Goal: Task Accomplishment & Management: Manage account settings

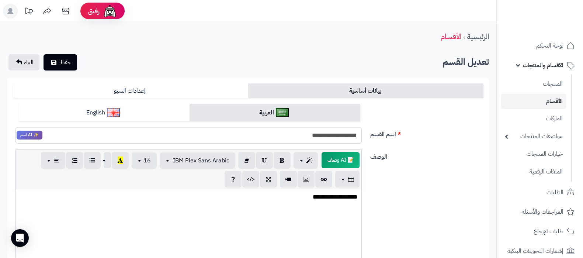
scroll to position [185, 0]
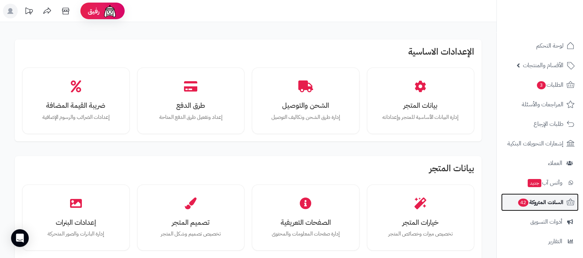
click at [533, 203] on span "السلات المتروكة 42" at bounding box center [540, 202] width 46 height 10
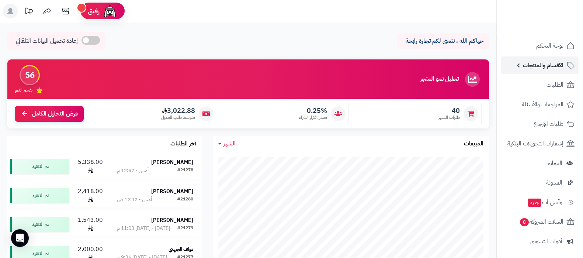
click at [533, 68] on span "الأقسام والمنتجات" at bounding box center [543, 65] width 41 height 10
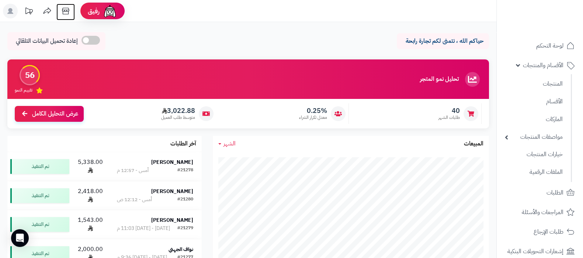
click at [63, 8] on icon at bounding box center [65, 11] width 15 height 15
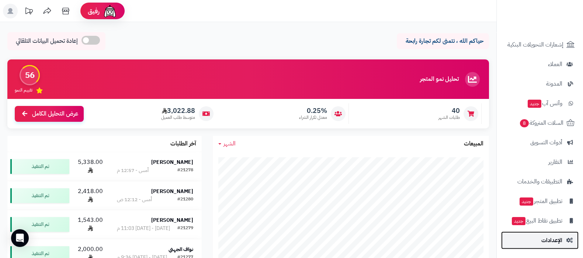
click at [539, 239] on link "الإعدادات" at bounding box center [539, 240] width 77 height 18
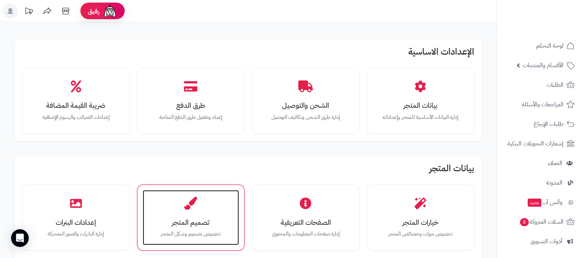
click at [198, 231] on p "تخصيص تصميم وشكل المتجر" at bounding box center [191, 234] width 82 height 8
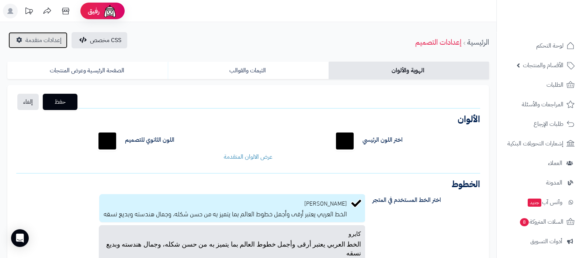
click at [28, 38] on span "إعدادات متقدمة" at bounding box center [43, 40] width 36 height 9
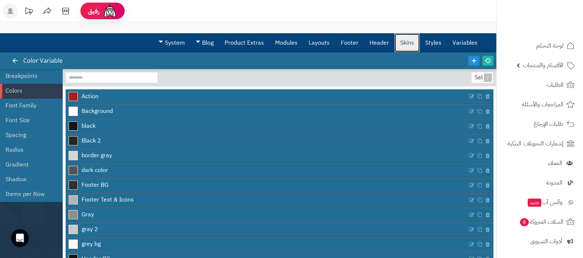
click at [402, 43] on link "Skins" at bounding box center [406, 43] width 25 height 18
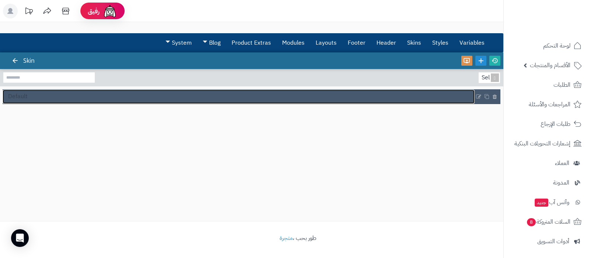
click at [20, 98] on span "Default" at bounding box center [18, 96] width 20 height 8
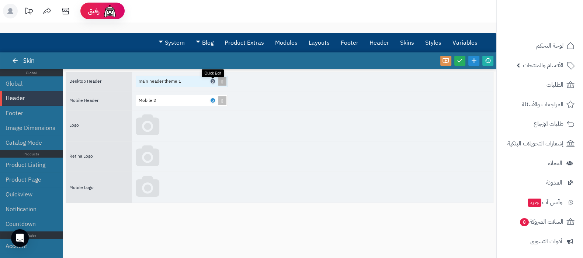
click at [213, 80] on icon at bounding box center [212, 81] width 2 height 3
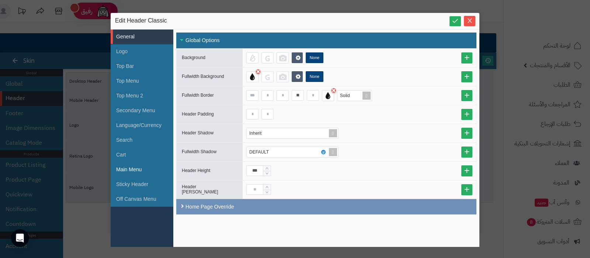
click at [138, 168] on li "Main Menu" at bounding box center [142, 169] width 63 height 15
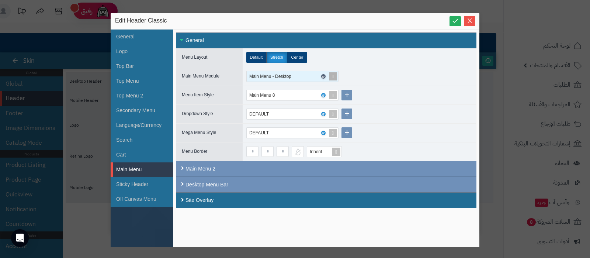
click at [324, 75] on icon at bounding box center [323, 76] width 2 height 3
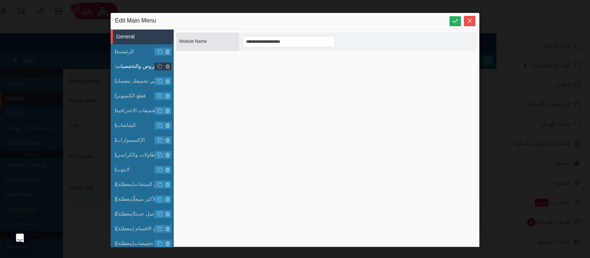
click at [135, 64] on span "العروض والتخفضيات" at bounding box center [144, 66] width 57 height 8
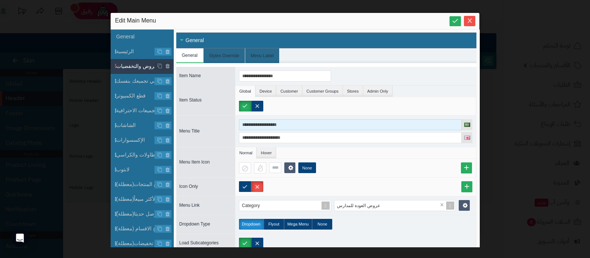
click at [272, 123] on input "**********" at bounding box center [350, 124] width 223 height 11
click at [289, 122] on input "**********" at bounding box center [350, 124] width 223 height 11
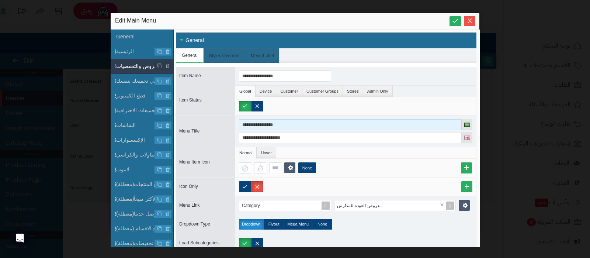
click at [289, 122] on input "**********" at bounding box center [350, 124] width 223 height 11
type input "**********"
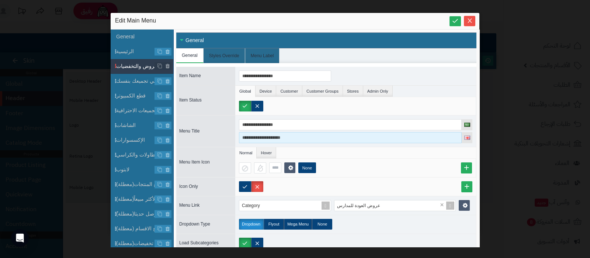
click at [285, 135] on input "**********" at bounding box center [350, 137] width 223 height 11
paste input
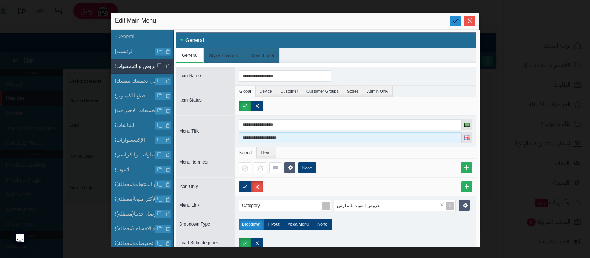
type input "**********"
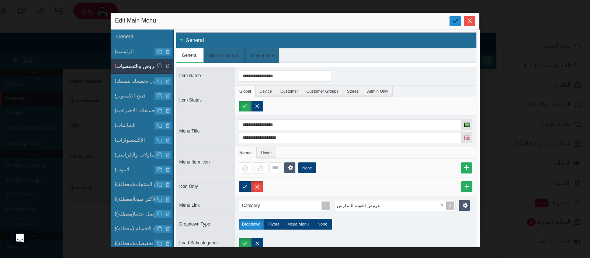
click at [456, 22] on icon at bounding box center [454, 20] width 7 height 7
click at [468, 19] on icon "Close" at bounding box center [469, 20] width 4 height 4
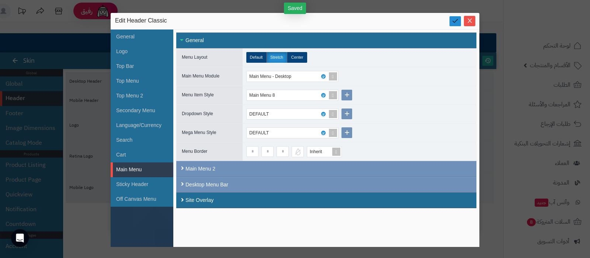
click at [456, 21] on icon at bounding box center [454, 20] width 7 height 7
click at [470, 21] on icon "Close" at bounding box center [469, 20] width 4 height 4
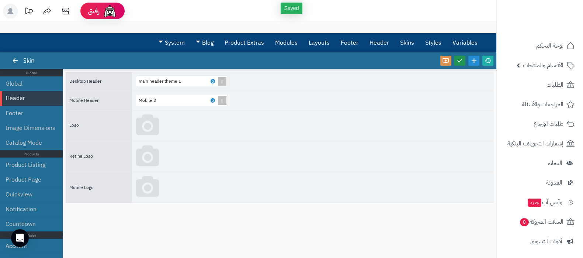
click at [463, 62] on icon at bounding box center [459, 60] width 7 height 7
click at [487, 59] on icon at bounding box center [487, 60] width 7 height 7
click at [534, 63] on span "الأقسام والمنتجات" at bounding box center [543, 65] width 41 height 10
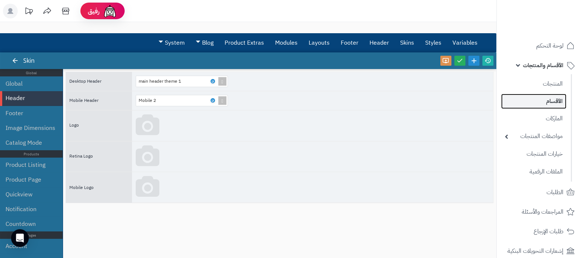
click at [541, 102] on link "الأقسام" at bounding box center [533, 101] width 65 height 15
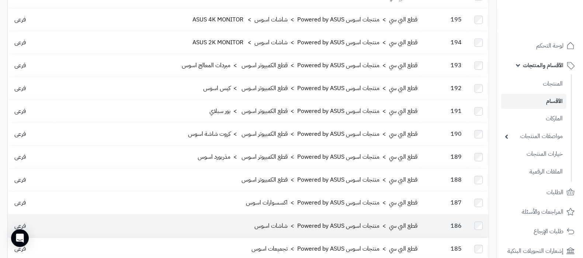
scroll to position [368, 0]
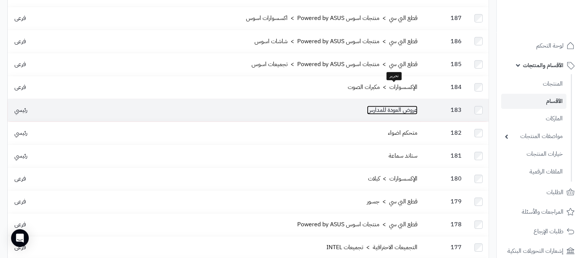
click at [393, 105] on link "عروض العودة للمدارس" at bounding box center [392, 109] width 50 height 9
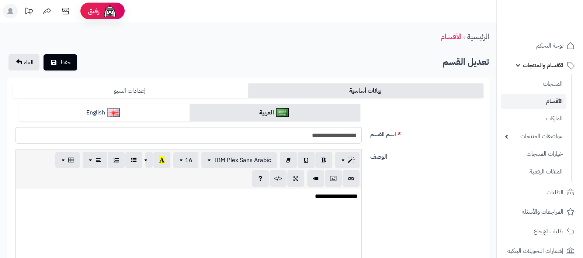
click at [150, 91] on link "إعدادات السيو" at bounding box center [130, 90] width 235 height 15
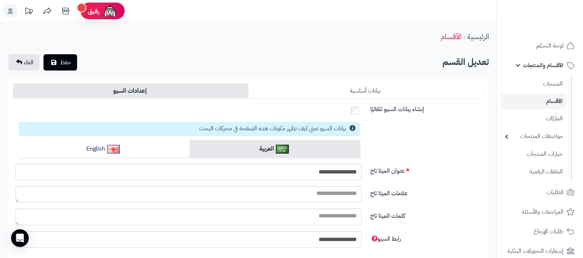
click at [404, 90] on link "بيانات أساسية" at bounding box center [365, 90] width 235 height 15
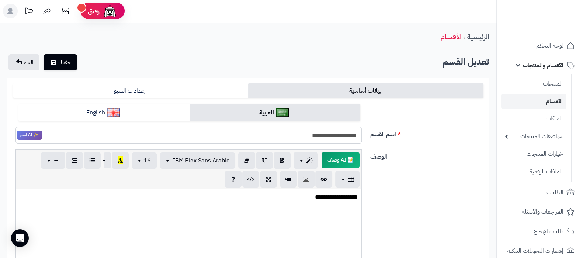
drag, startPoint x: 303, startPoint y: 136, endPoint x: 340, endPoint y: 133, distance: 36.6
click at [340, 133] on input "**********" at bounding box center [188, 135] width 346 height 17
type input "**********"
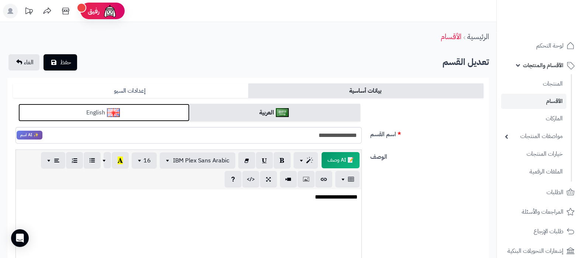
click at [142, 112] on link "English" at bounding box center [103, 113] width 171 height 18
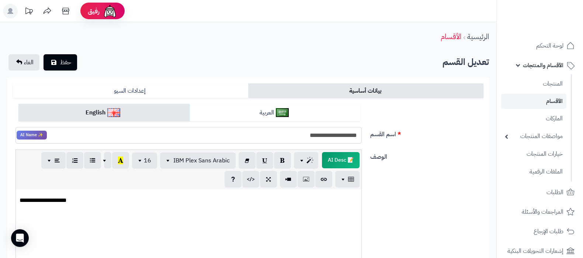
click at [311, 128] on input "**********" at bounding box center [188, 135] width 346 height 17
paste input "text"
type input "**********"
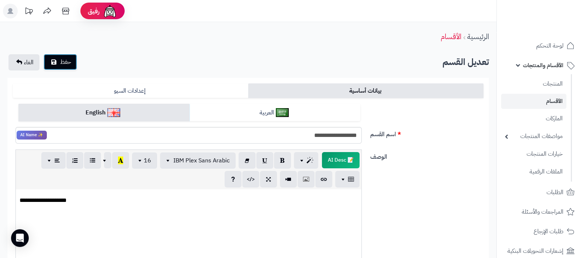
click at [63, 64] on span "حفظ" at bounding box center [65, 61] width 11 height 9
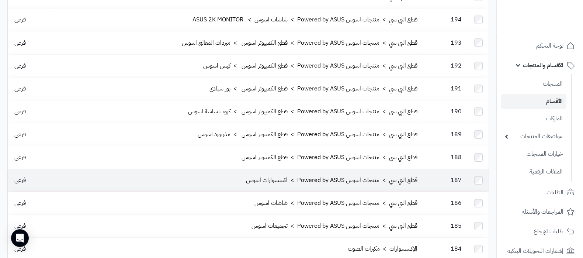
scroll to position [368, 0]
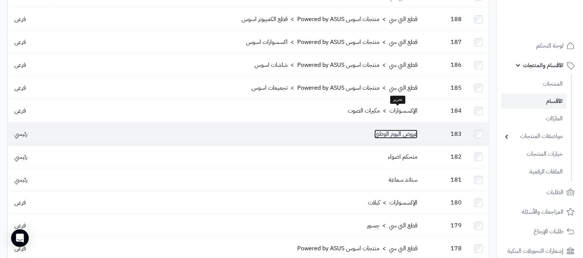
click at [394, 129] on link "عروض اليوم الوطني" at bounding box center [395, 133] width 43 height 9
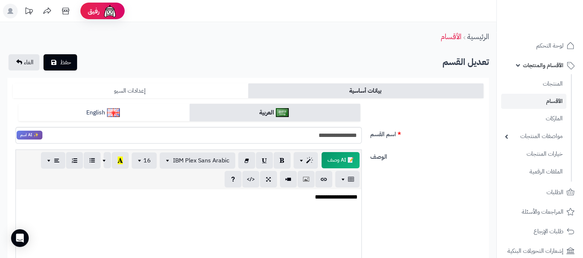
click at [139, 90] on link "إعدادات السيو" at bounding box center [130, 90] width 235 height 15
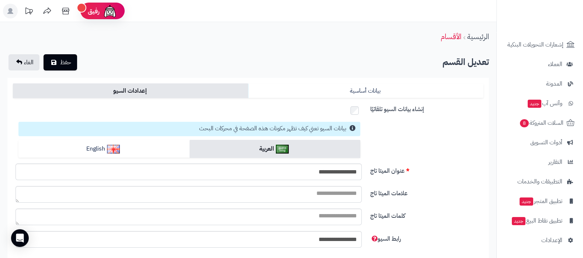
scroll to position [57, 0]
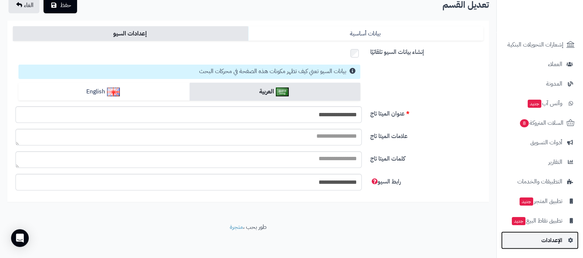
click at [541, 237] on span "الإعدادات" at bounding box center [551, 240] width 21 height 10
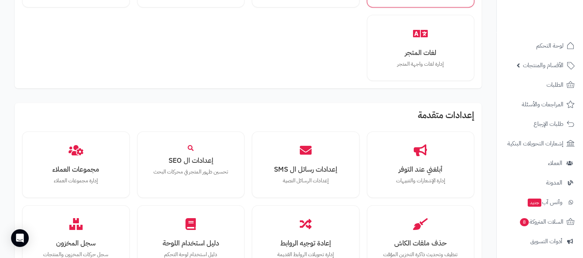
scroll to position [681, 0]
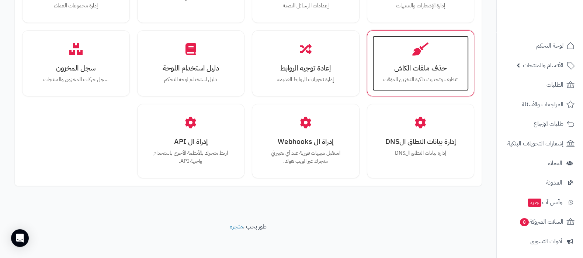
click at [431, 80] on p "تنظيف وتحديث ذاكرة التخزين المؤقت" at bounding box center [421, 80] width 82 height 8
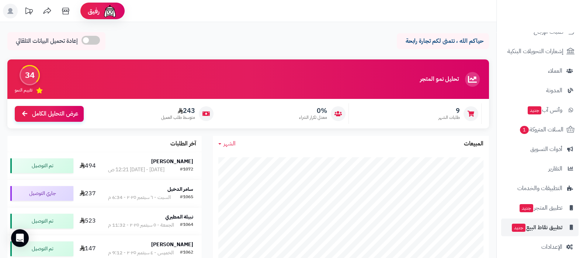
scroll to position [99, 0]
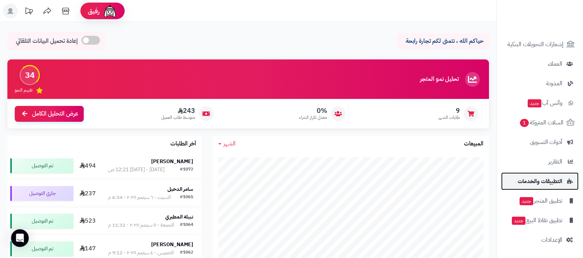
click at [542, 178] on span "التطبيقات والخدمات" at bounding box center [539, 181] width 45 height 10
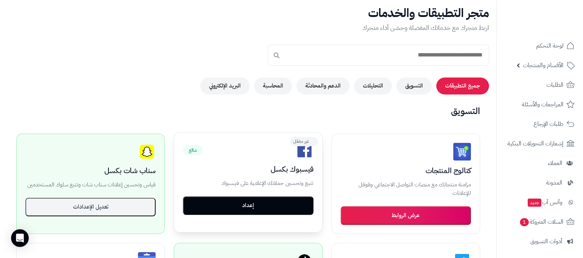
scroll to position [46, 0]
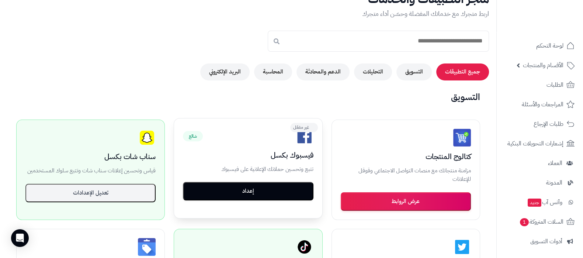
click at [240, 186] on button "إعداد" at bounding box center [248, 191] width 130 height 18
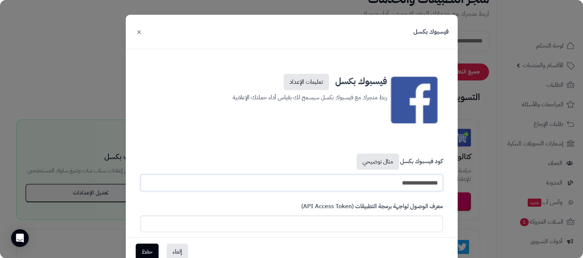
click at [399, 183] on input "**********" at bounding box center [291, 182] width 302 height 17
paste input "text"
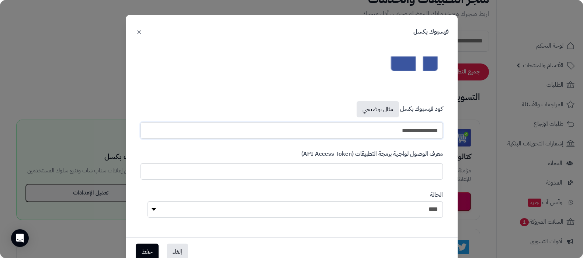
scroll to position [53, 0]
type input "**********"
click at [432, 207] on select "**** ****" at bounding box center [294, 208] width 295 height 17
select select "*"
click at [151, 200] on select "**** ****" at bounding box center [294, 208] width 295 height 17
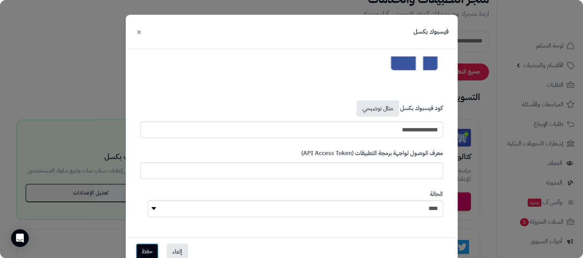
click at [140, 247] on button "حفظ" at bounding box center [147, 251] width 23 height 16
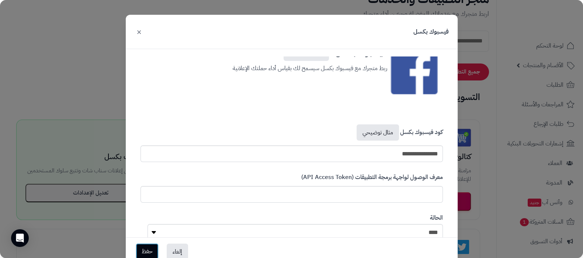
scroll to position [77, 0]
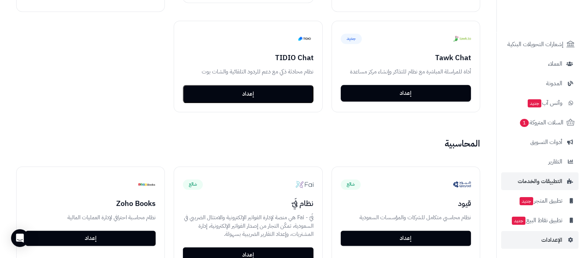
scroll to position [924, 0]
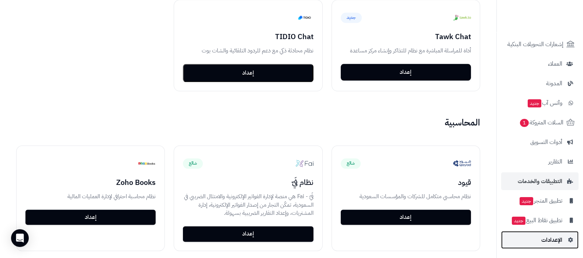
click at [545, 240] on span "الإعدادات" at bounding box center [551, 239] width 21 height 10
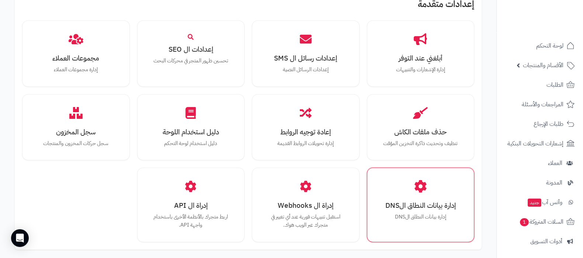
scroll to position [681, 0]
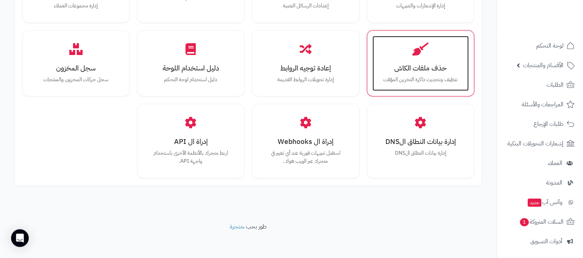
click at [418, 71] on h3 "حذف ملفات الكاش" at bounding box center [421, 68] width 82 height 8
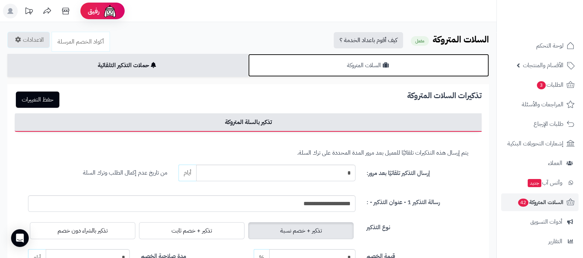
click at [352, 71] on link "السلات المتروكة" at bounding box center [368, 65] width 241 height 23
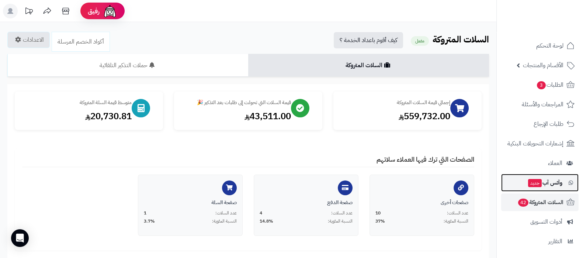
click at [530, 182] on span "جديد" at bounding box center [535, 183] width 14 height 8
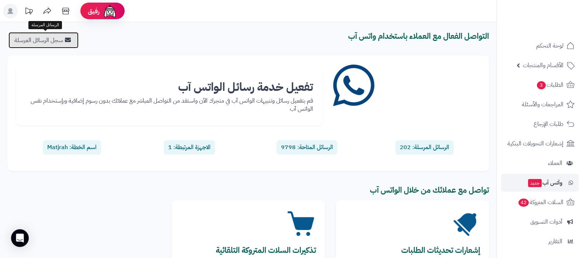
click at [58, 44] on link "سجل الرسائل المرسلة" at bounding box center [43, 40] width 70 height 16
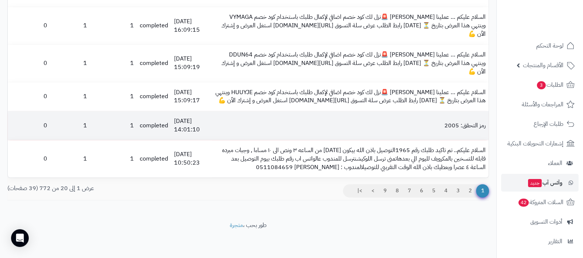
scroll to position [639, 0]
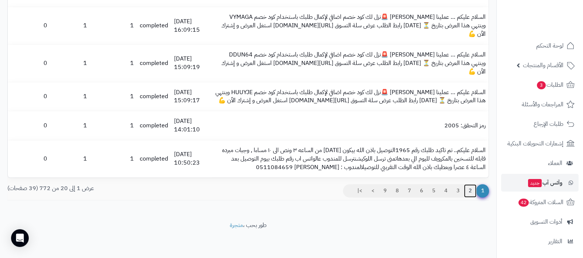
click at [467, 196] on link "2" at bounding box center [470, 190] width 13 height 13
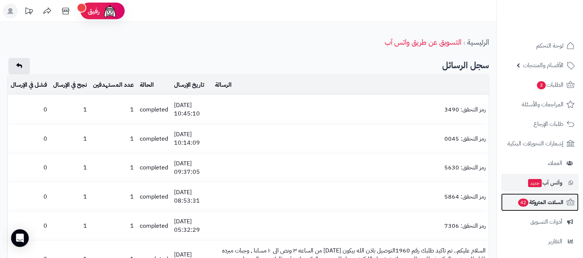
click at [532, 198] on span "السلات المتروكة 42" at bounding box center [540, 202] width 46 height 10
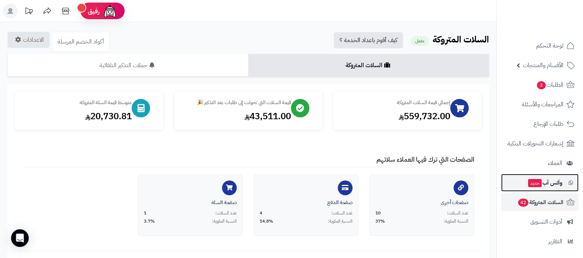
click at [547, 180] on span "وآتس آب جديد" at bounding box center [544, 182] width 35 height 10
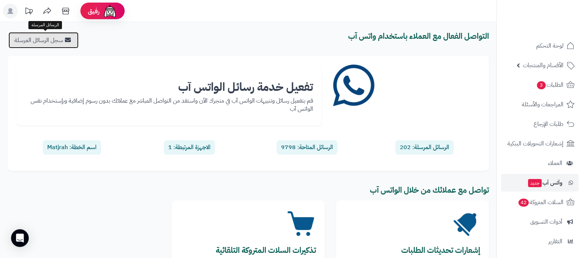
click at [53, 43] on link "سجل الرسائل المرسلة" at bounding box center [43, 40] width 70 height 16
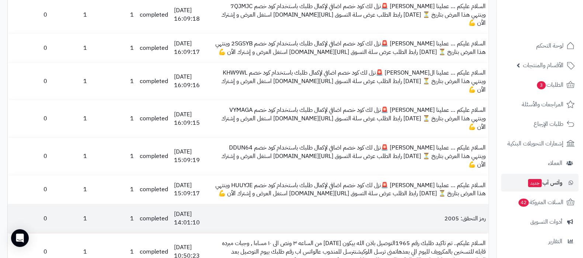
scroll to position [455, 0]
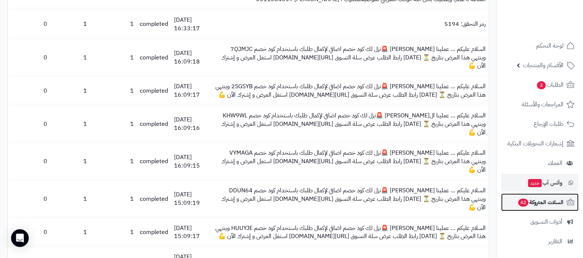
click at [531, 203] on span "السلات المتروكة 42" at bounding box center [540, 202] width 46 height 10
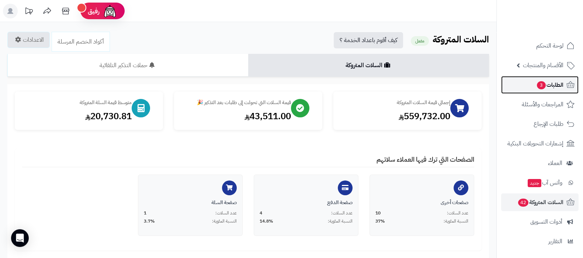
click at [544, 90] on link "الطلبات 3" at bounding box center [539, 85] width 77 height 18
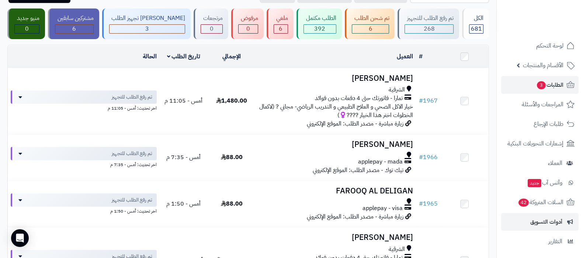
scroll to position [79, 0]
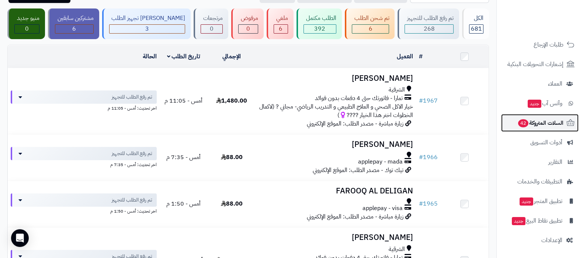
click at [535, 120] on span "السلات المتروكة 42" at bounding box center [540, 123] width 46 height 10
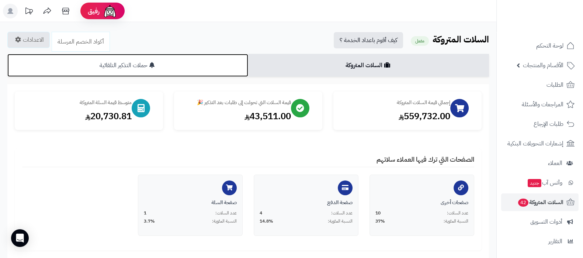
click at [148, 64] on link "حملات التذكير التلقائية" at bounding box center [127, 65] width 241 height 23
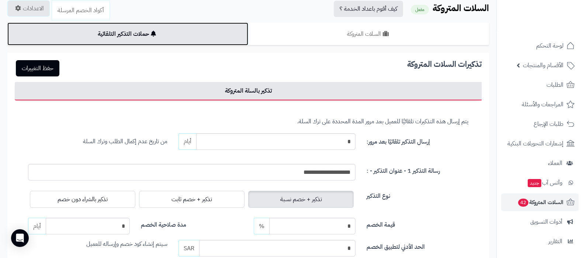
scroll to position [46, 0]
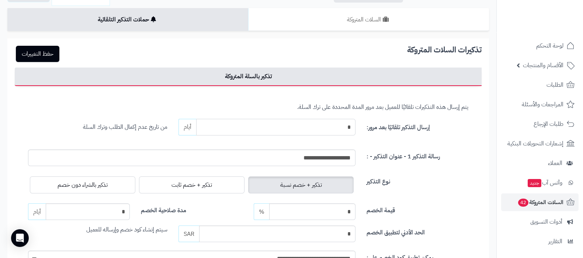
drag, startPoint x: 343, startPoint y: 130, endPoint x: 352, endPoint y: 129, distance: 9.6
click at [352, 129] on input "*" at bounding box center [275, 127] width 159 height 17
type input "*"
click at [31, 56] on button "حفظ التغييرات" at bounding box center [37, 53] width 43 height 16
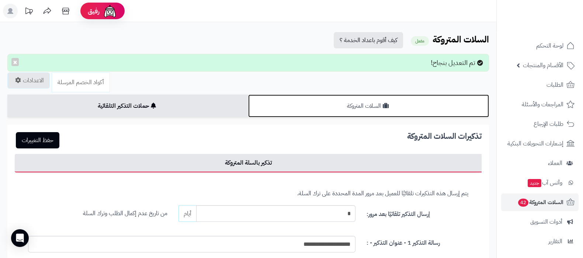
click at [405, 104] on link "السلات المتروكة" at bounding box center [368, 105] width 241 height 23
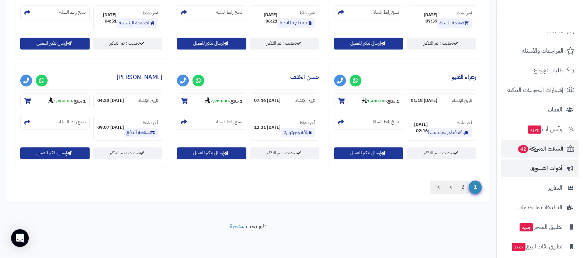
scroll to position [79, 0]
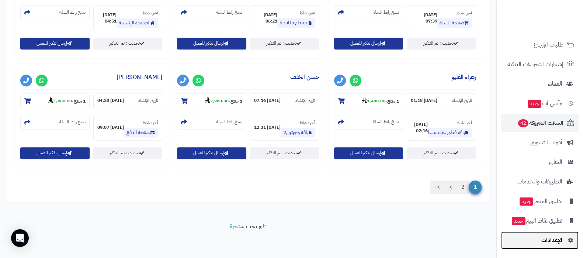
click at [548, 237] on span "الإعدادات" at bounding box center [551, 240] width 21 height 10
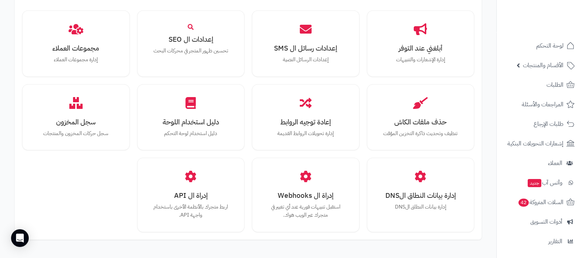
scroll to position [681, 0]
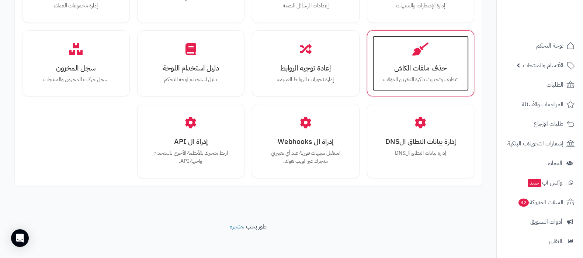
click at [416, 80] on p "تنظيف وتحديث ذاكرة التخزين المؤقت" at bounding box center [421, 80] width 82 height 8
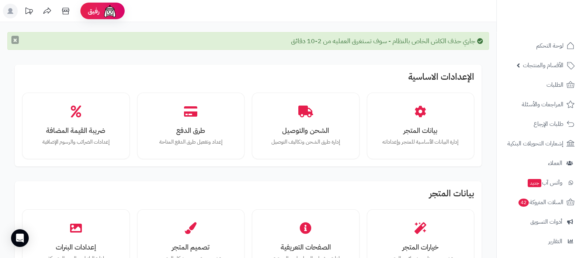
click at [15, 40] on button "×" at bounding box center [14, 40] width 7 height 8
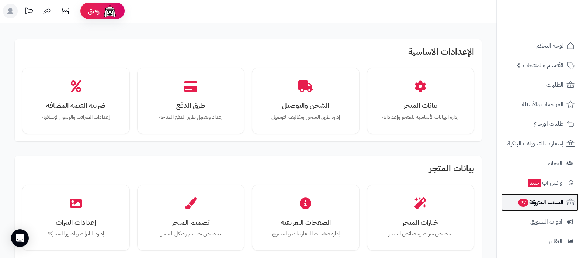
click at [531, 199] on span "السلات المتروكة 27" at bounding box center [540, 202] width 46 height 10
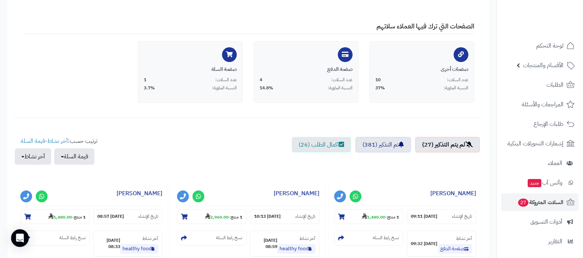
scroll to position [138, 0]
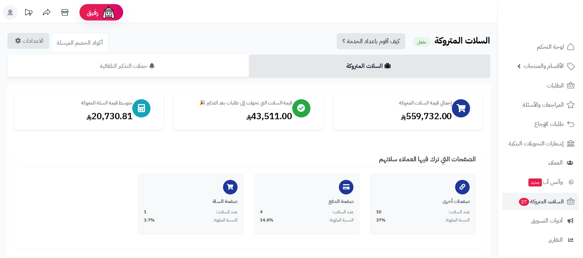
scroll to position [138, 0]
